Goal: Task Accomplishment & Management: Manage account settings

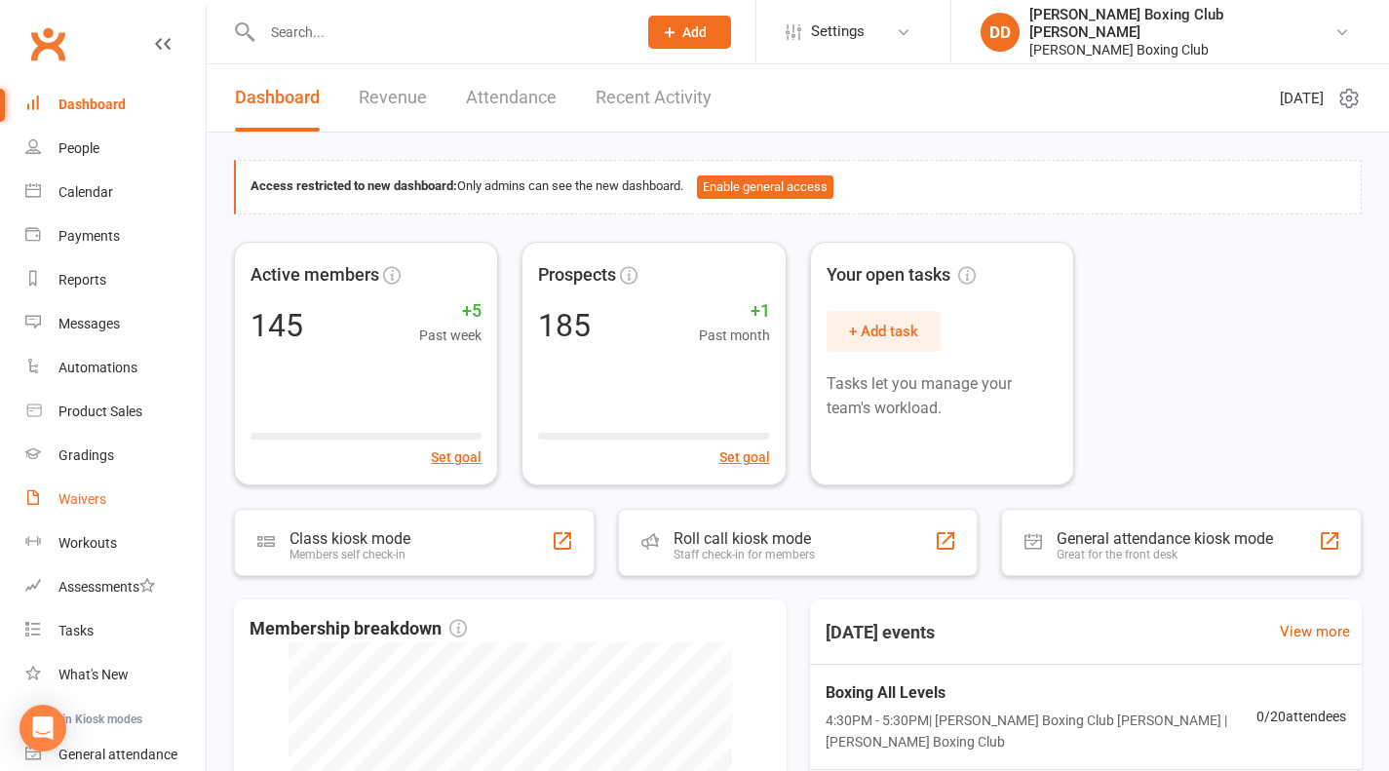
click at [86, 500] on div "Waivers" at bounding box center [82, 499] width 48 height 16
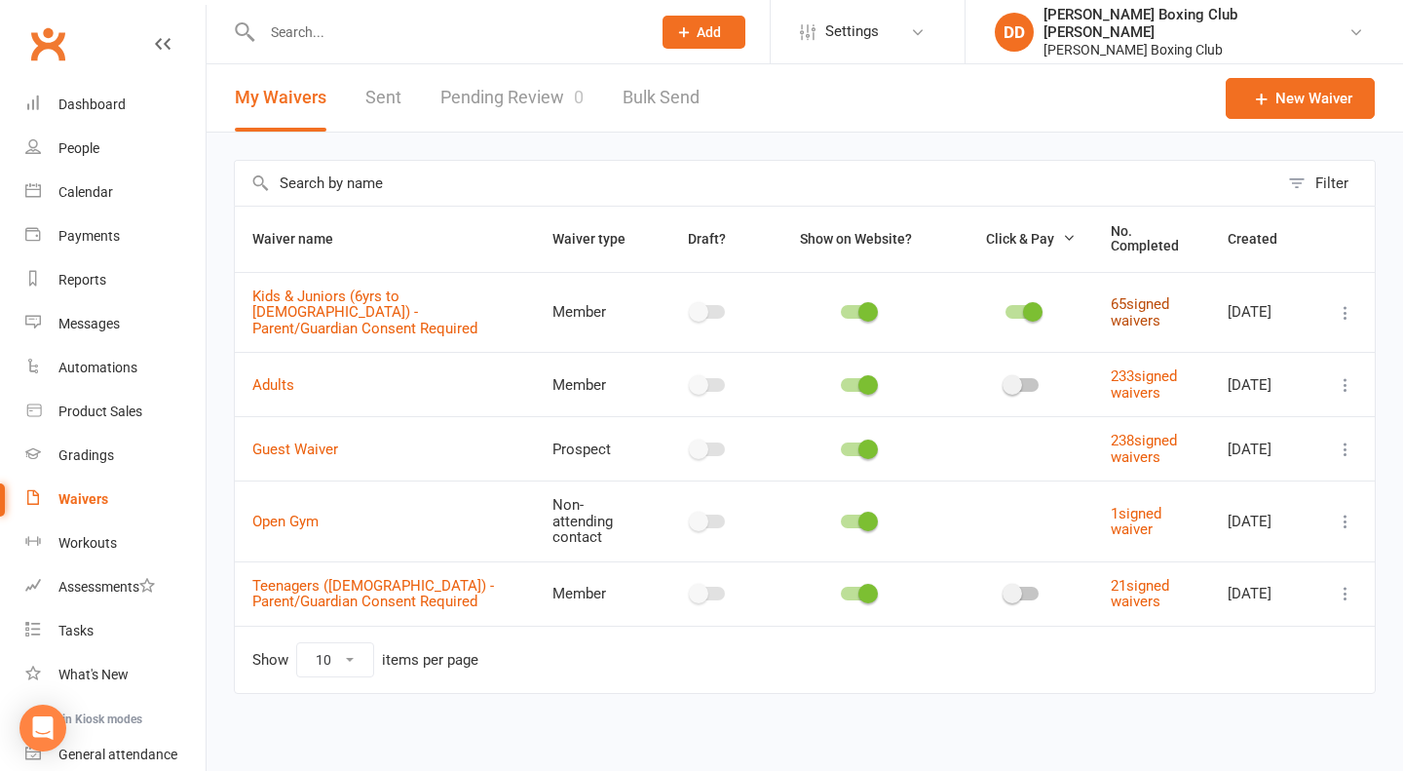
click at [1124, 297] on link "65 signed waivers" at bounding box center [1140, 312] width 58 height 34
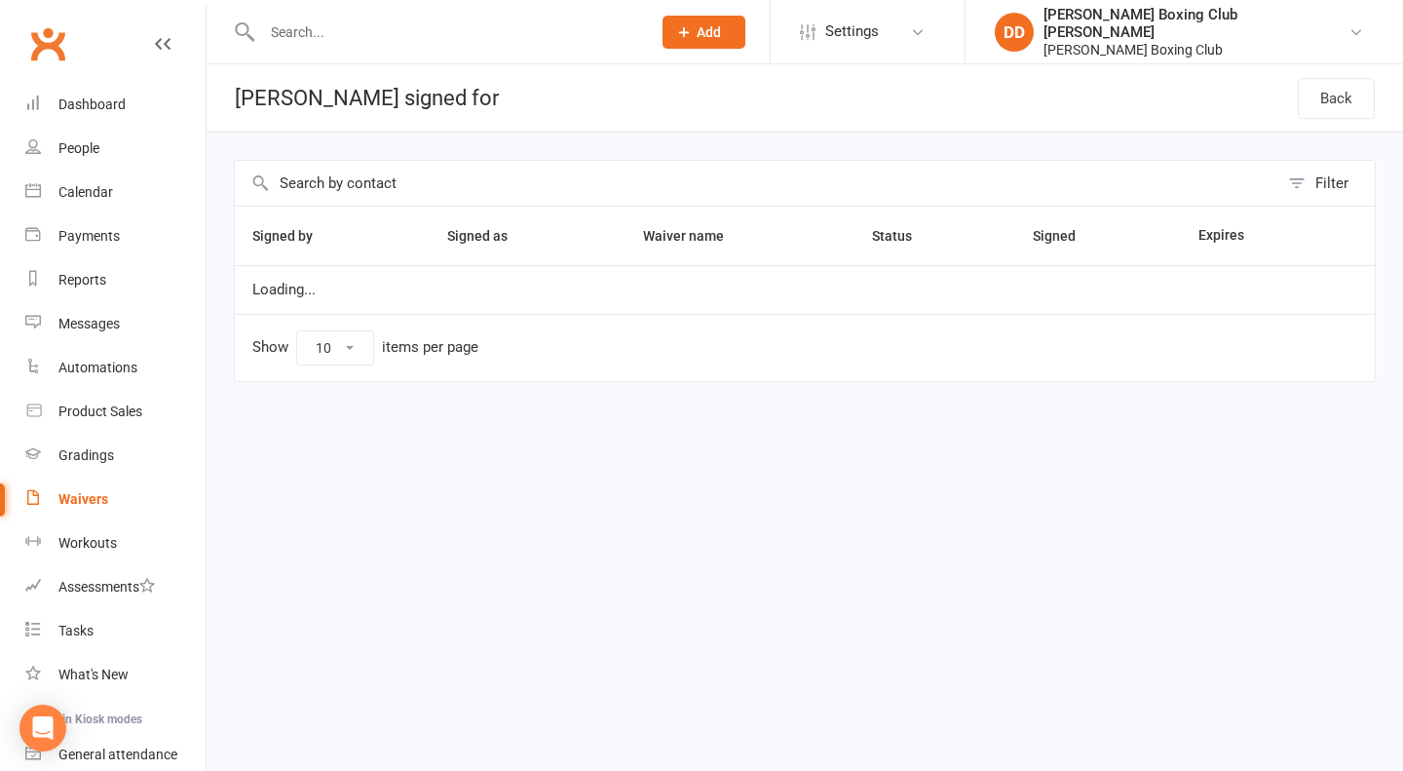
select select "100"
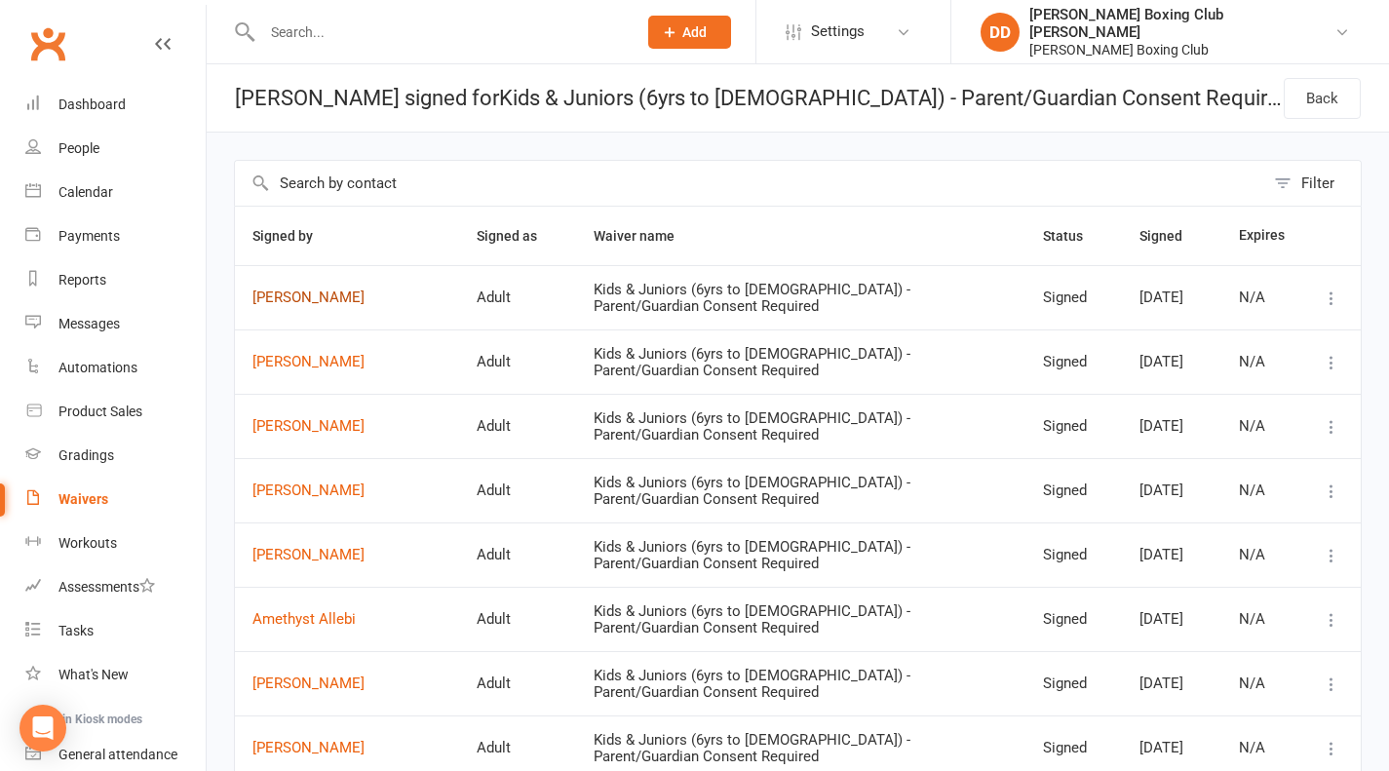
click at [302, 296] on link "[PERSON_NAME]" at bounding box center [346, 297] width 189 height 17
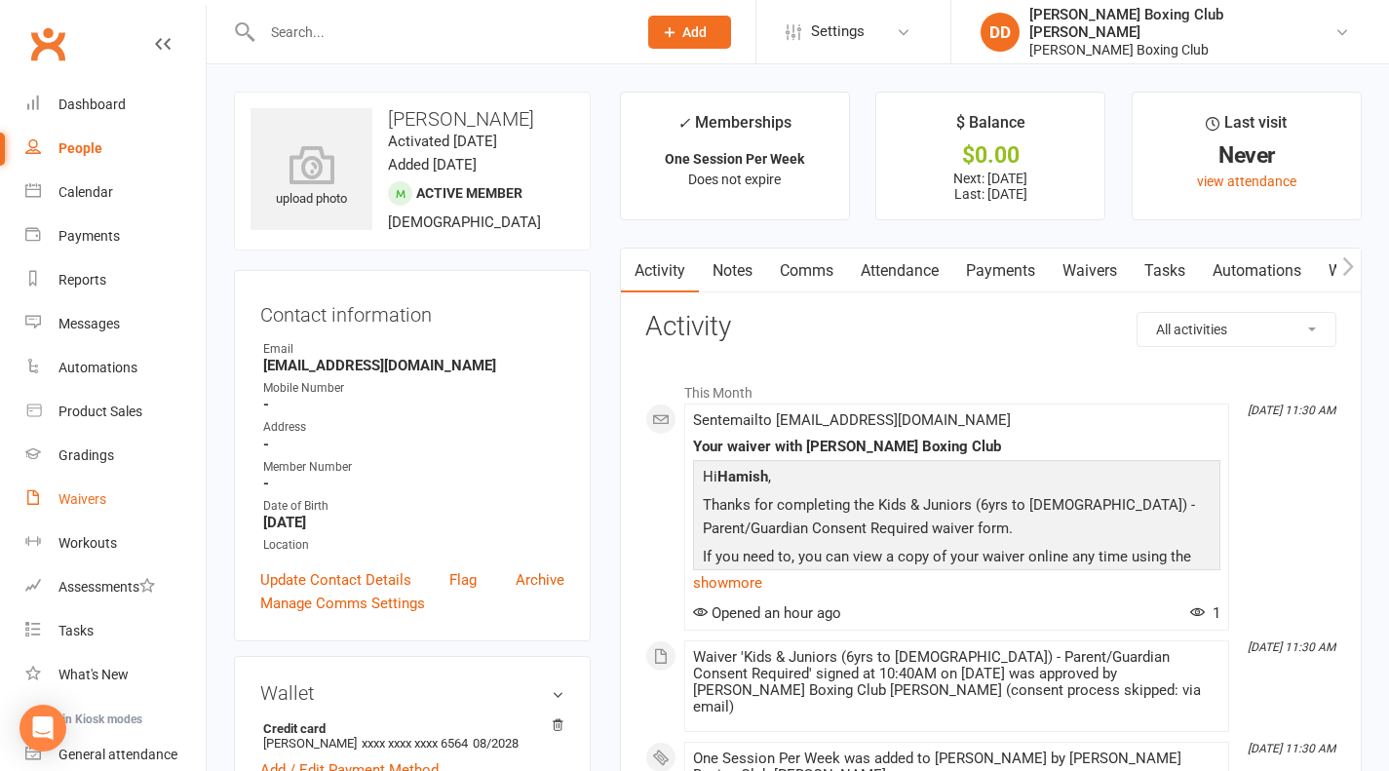
click at [82, 503] on div "Waivers" at bounding box center [82, 499] width 48 height 16
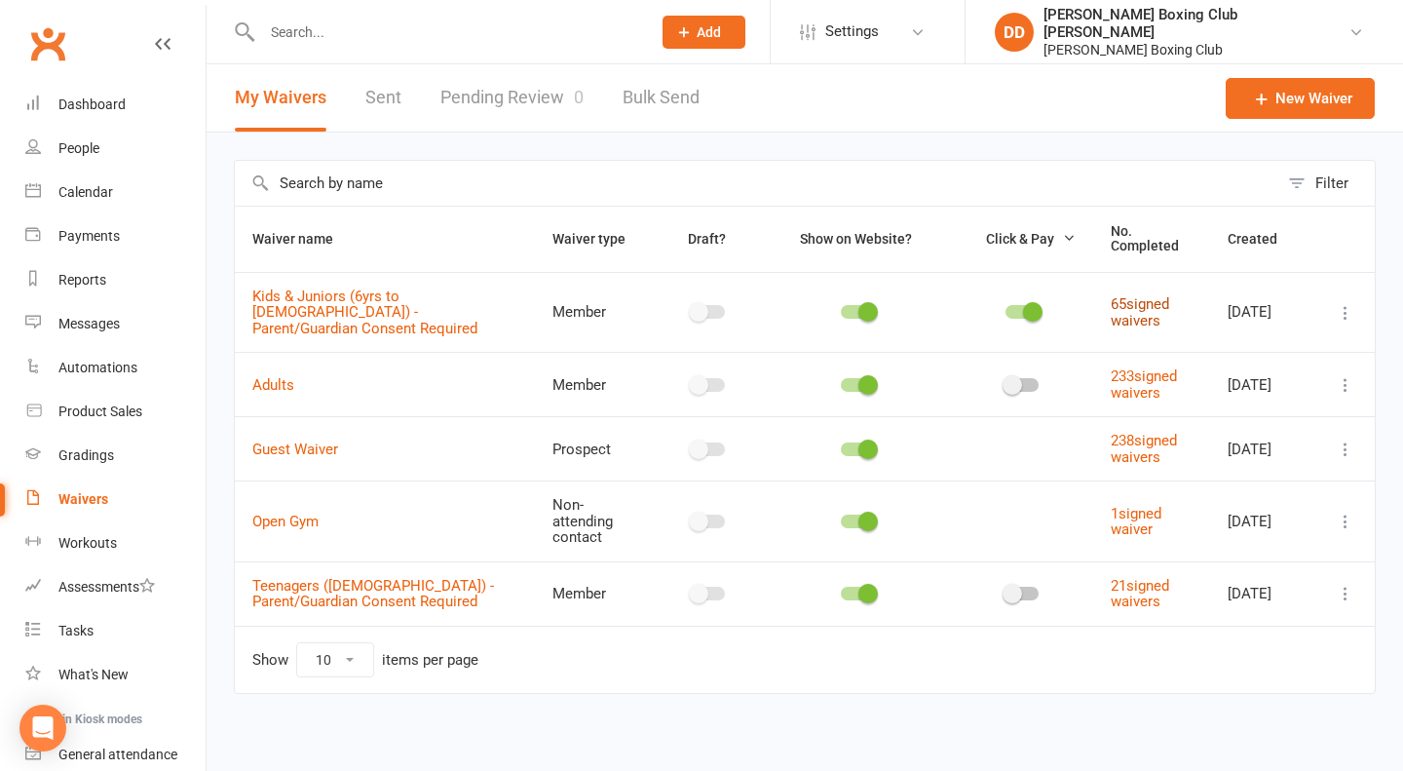
click at [1127, 303] on link "65 signed waivers" at bounding box center [1140, 312] width 58 height 34
select select "100"
